Goal: Transaction & Acquisition: Purchase product/service

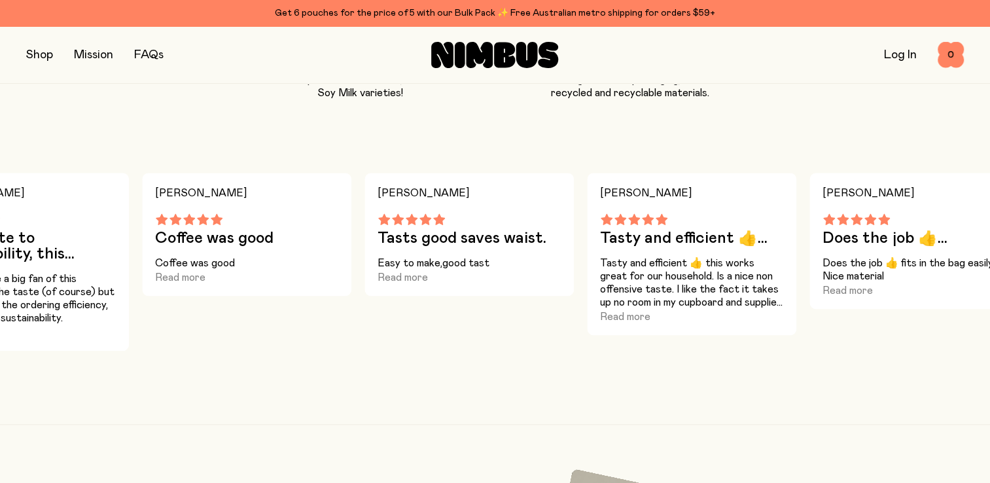
scroll to position [1243, 0]
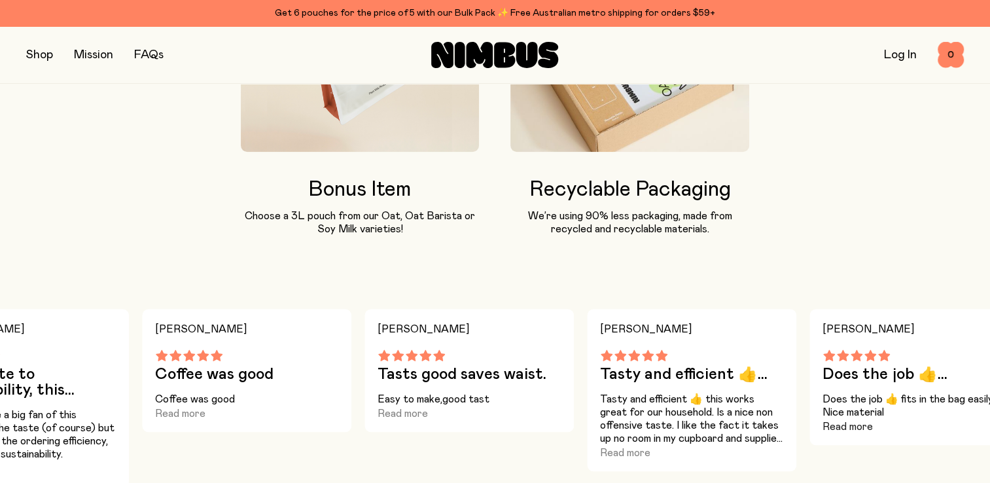
click at [832, 424] on button "Read more" at bounding box center [847, 427] width 50 height 16
drag, startPoint x: 268, startPoint y: 414, endPoint x: 528, endPoint y: 402, distance: 260.6
click at [528, 402] on div "[PERSON_NAME] L so easy to make... so easy to make up and tastes better than st…" at bounding box center [495, 398] width 990 height 178
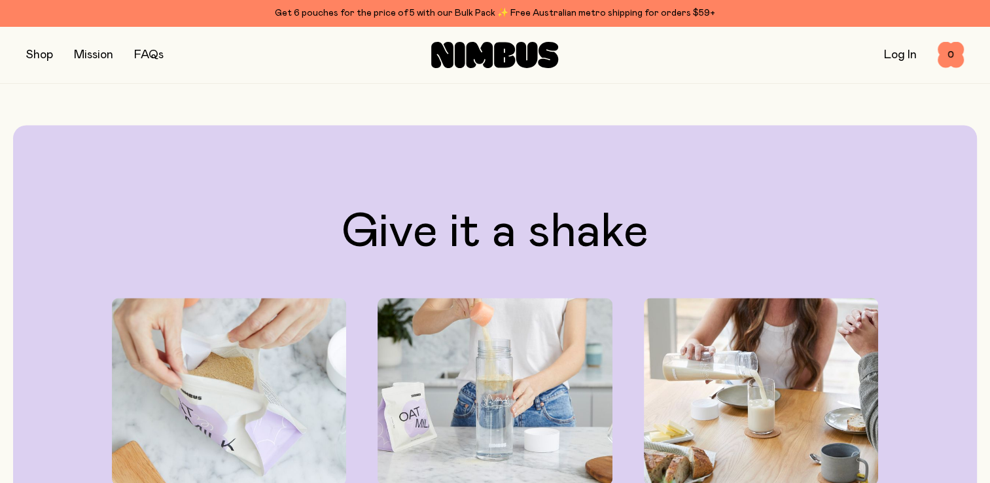
scroll to position [2159, 0]
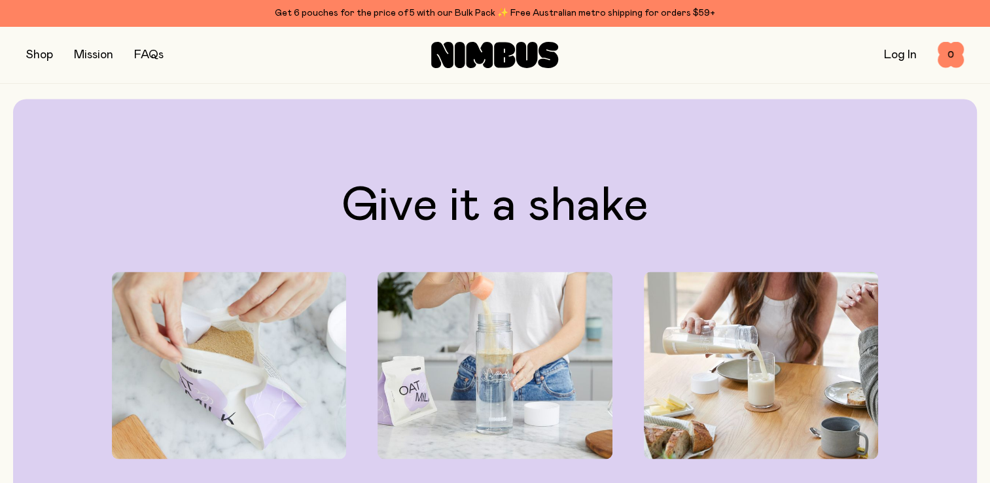
click at [489, 363] on img at bounding box center [495, 366] width 234 height 188
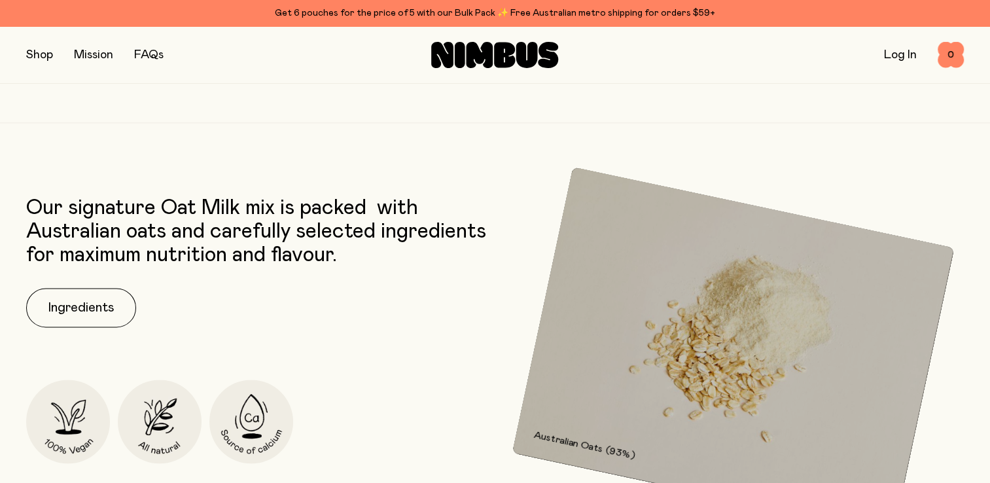
scroll to position [1636, 0]
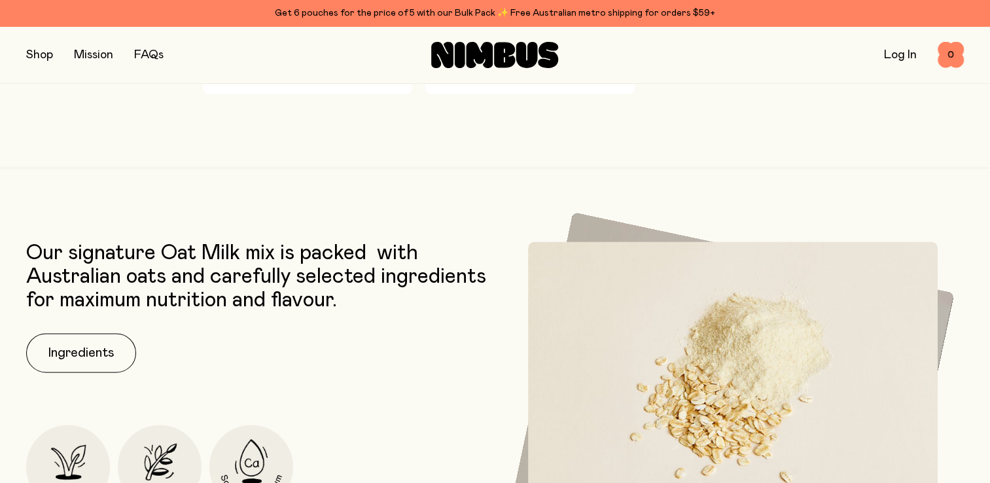
click at [44, 60] on button "button" at bounding box center [39, 55] width 27 height 18
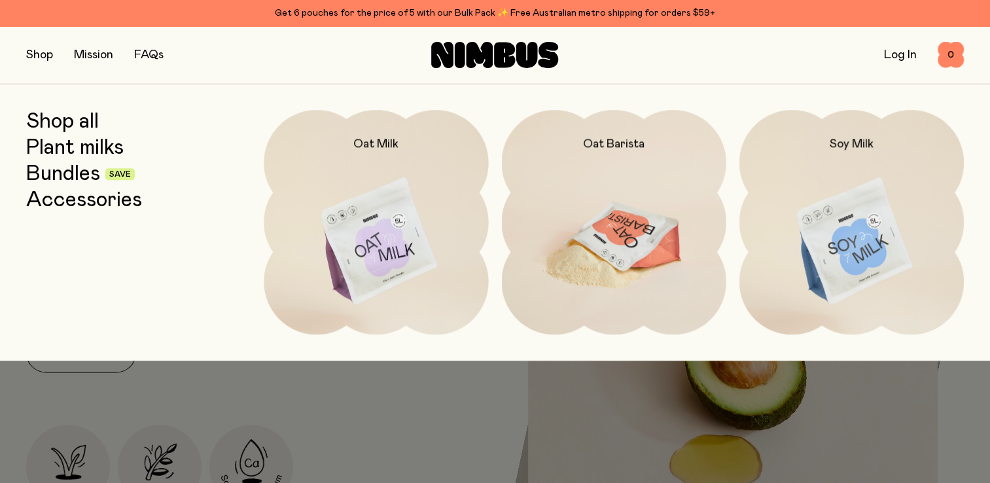
click at [618, 227] on img at bounding box center [614, 242] width 224 height 264
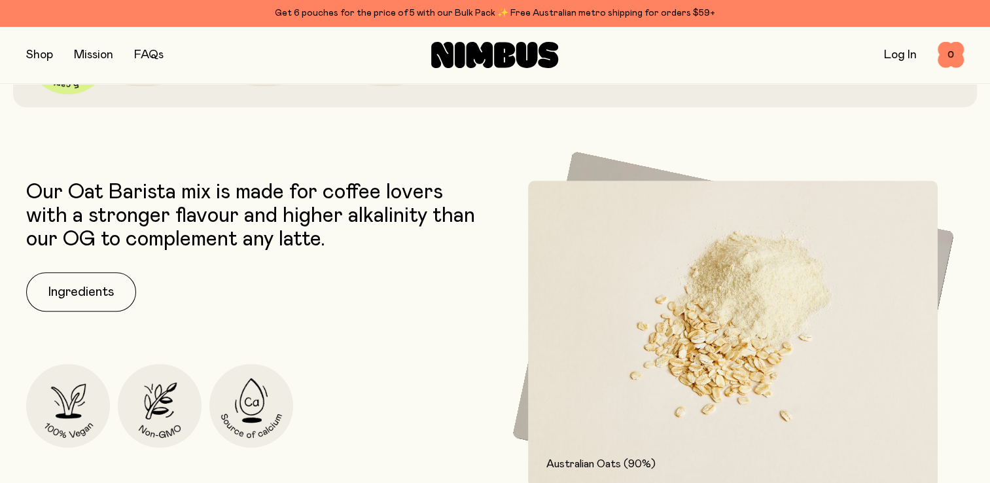
scroll to position [523, 0]
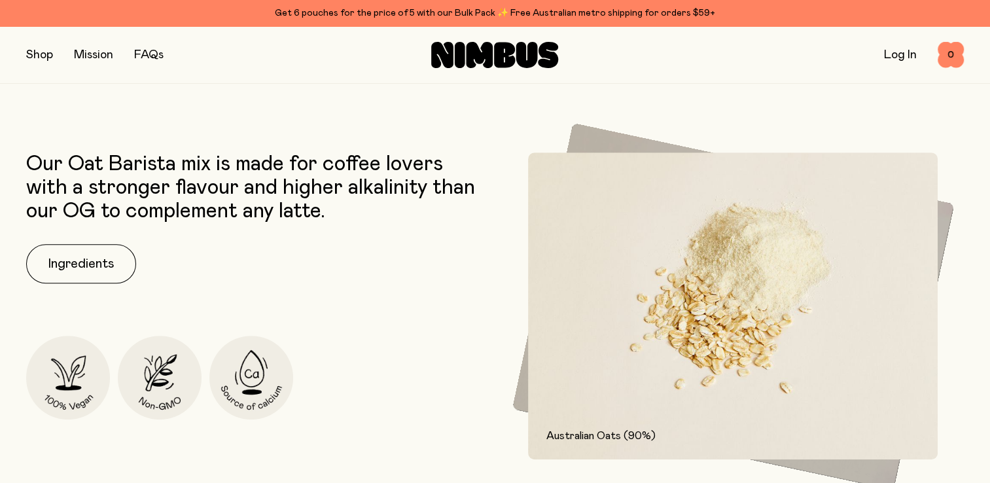
click at [39, 54] on button "button" at bounding box center [39, 55] width 27 height 18
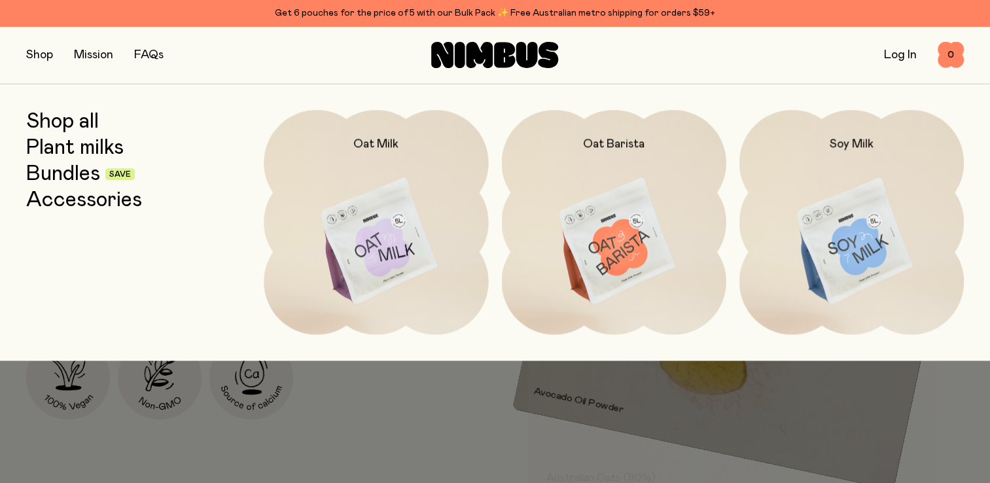
click at [71, 207] on link "Accessories" at bounding box center [84, 200] width 116 height 24
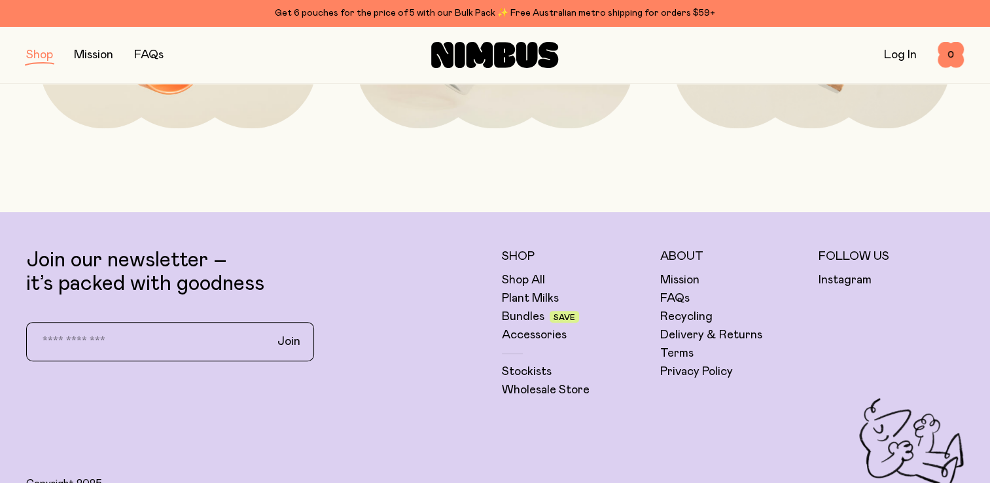
scroll to position [458, 0]
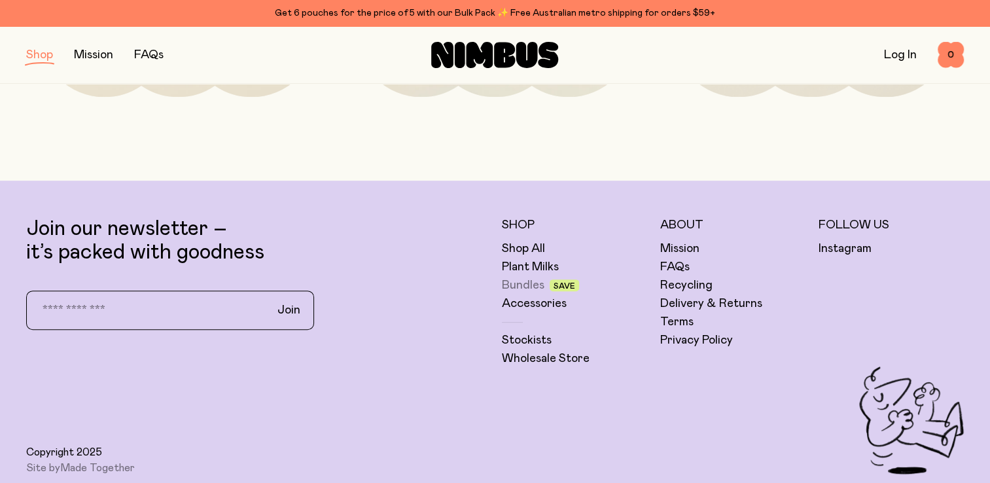
click at [508, 285] on link "Bundles" at bounding box center [523, 285] width 43 height 16
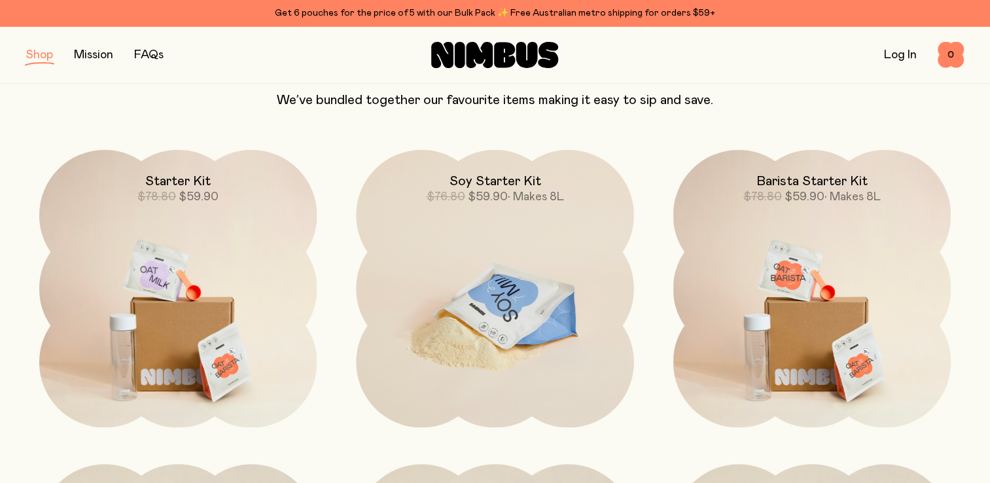
scroll to position [131, 0]
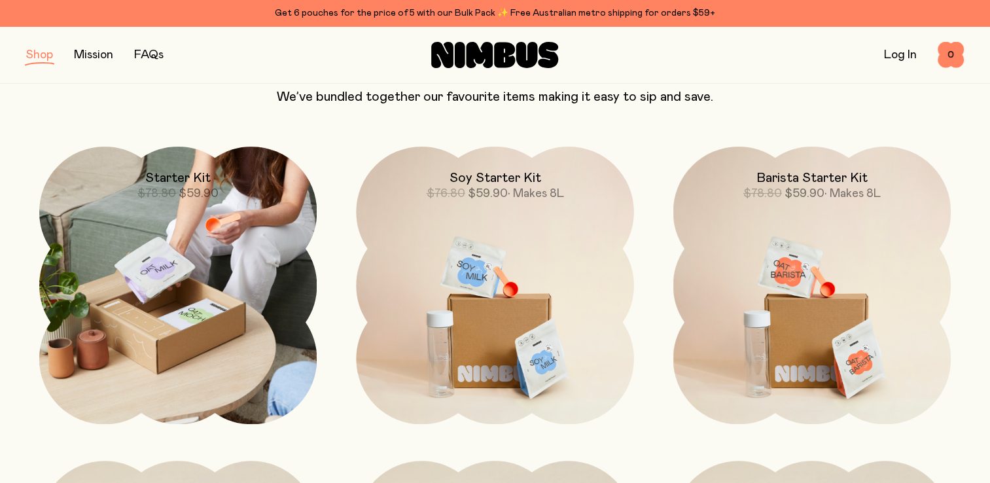
click at [181, 353] on img at bounding box center [177, 285] width 277 height 277
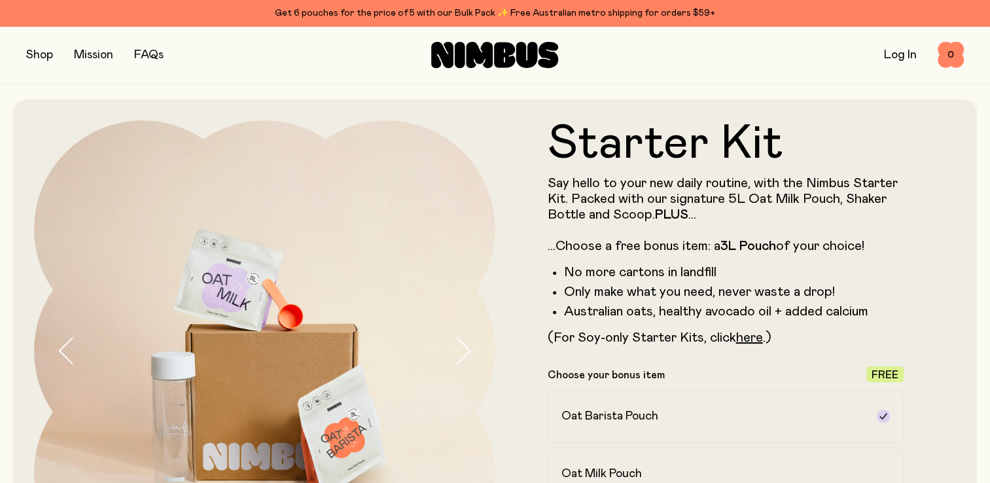
click at [35, 55] on button "button" at bounding box center [39, 55] width 27 height 18
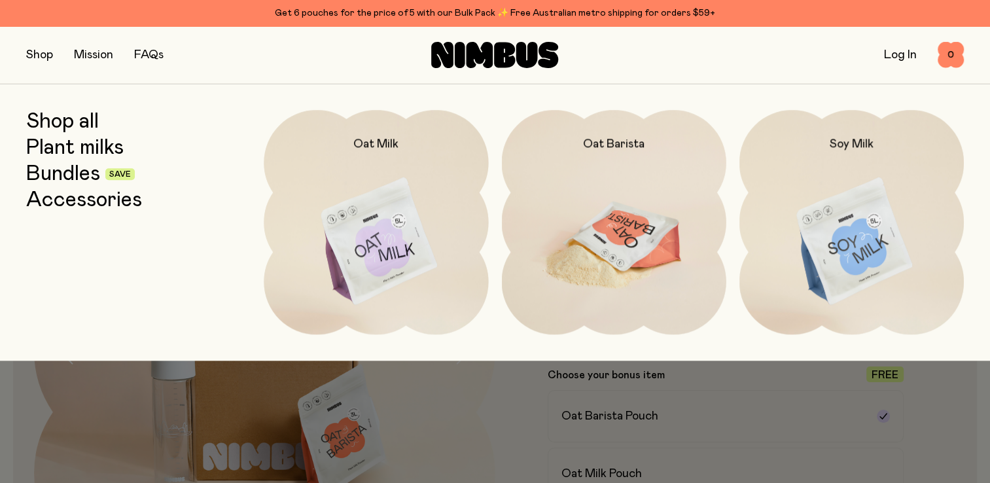
click at [589, 242] on img at bounding box center [614, 242] width 224 height 264
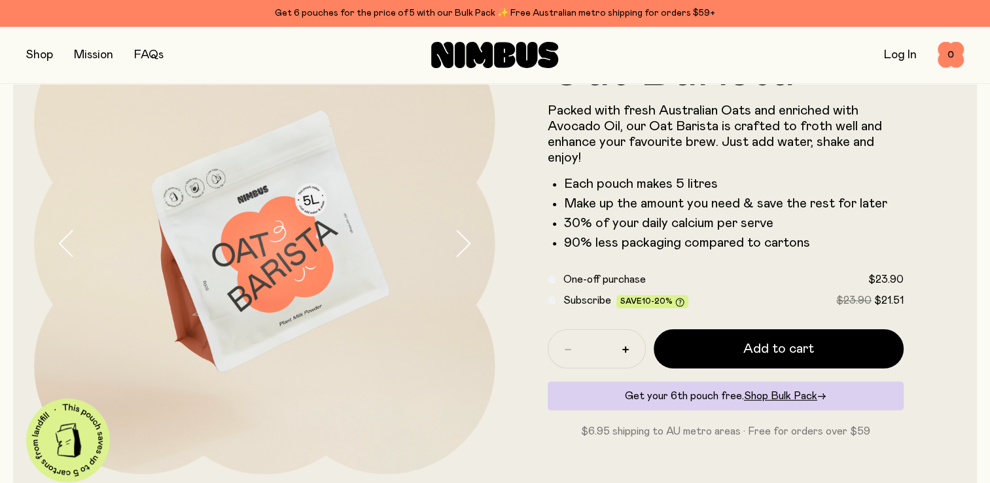
scroll to position [131, 0]
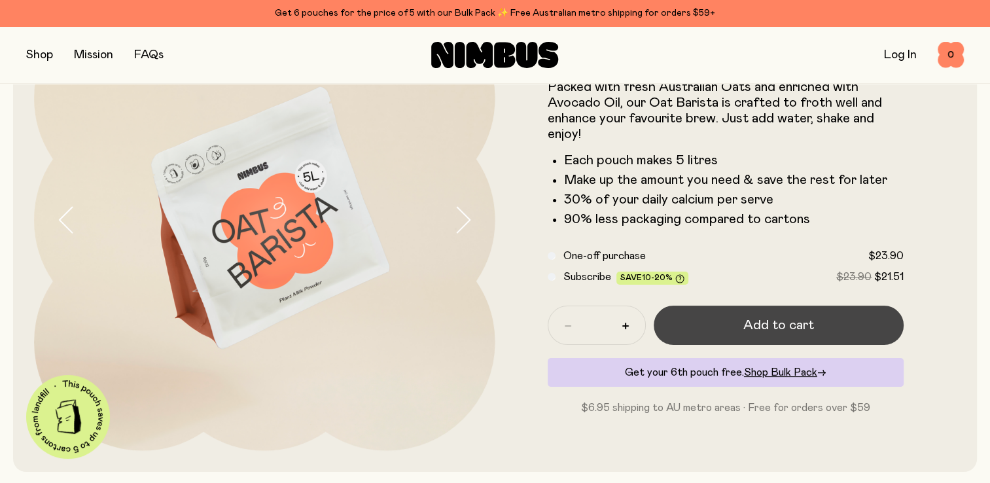
click at [786, 328] on span "Add to cart" at bounding box center [778, 325] width 71 height 18
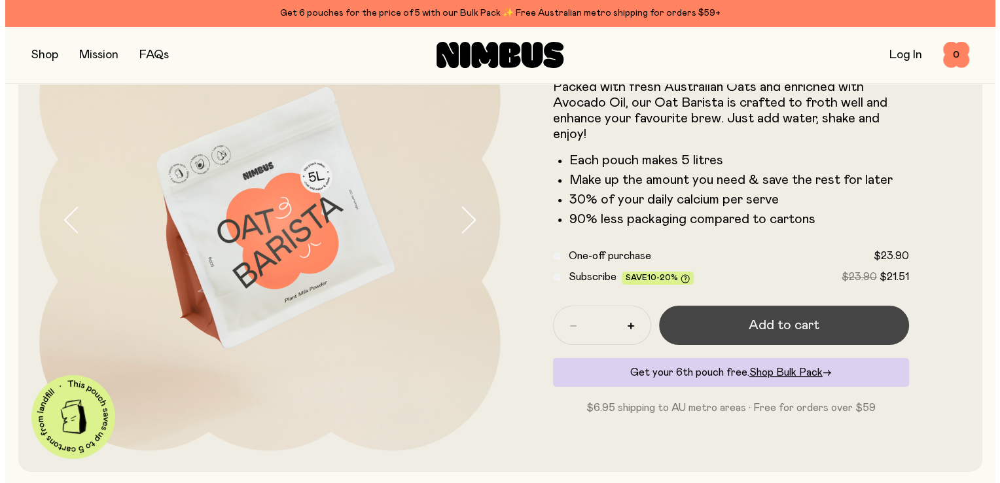
scroll to position [0, 0]
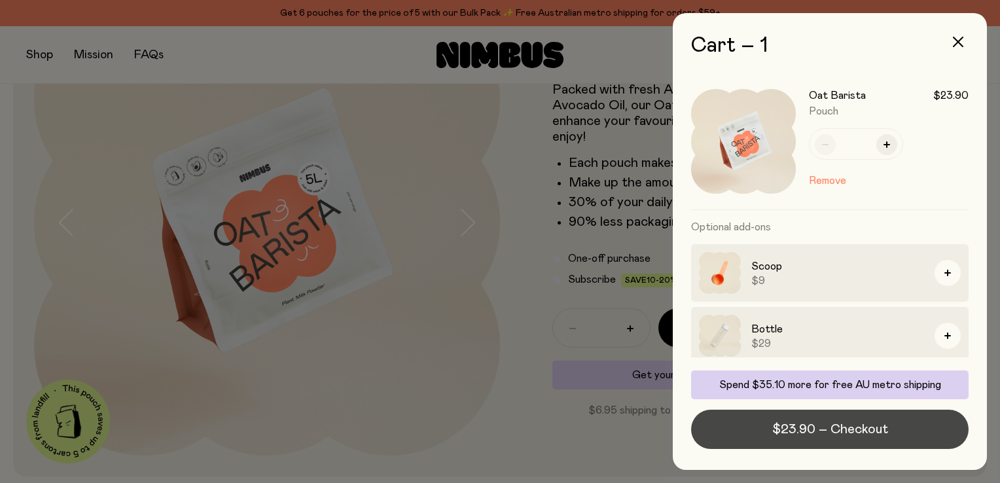
click at [789, 436] on span "$23.90 – Checkout" at bounding box center [830, 429] width 116 height 18
